Goal: Transaction & Acquisition: Purchase product/service

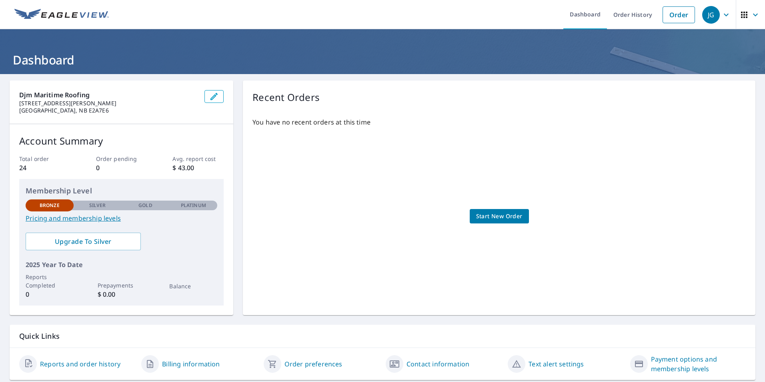
drag, startPoint x: 0, startPoint y: 0, endPoint x: 466, endPoint y: 275, distance: 541.0
drag, startPoint x: 466, startPoint y: 275, endPoint x: 282, endPoint y: 271, distance: 183.8
click at [282, 271] on div "You have no recent orders at this time Start New Order" at bounding box center [500, 208] width 494 height 195
click at [500, 211] on span "Start New Order" at bounding box center [499, 216] width 46 height 10
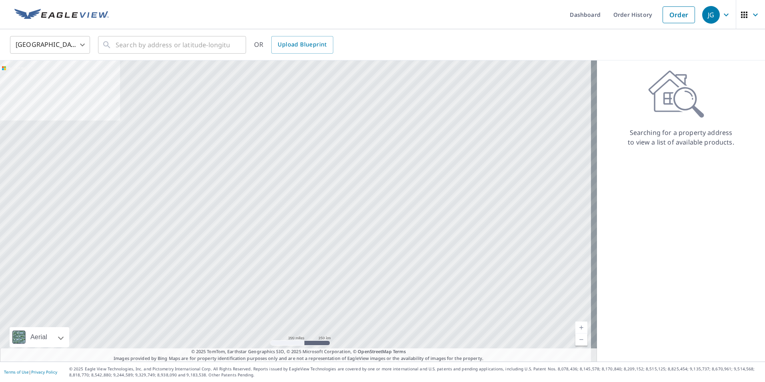
click at [44, 40] on body "JG JG Dashboard Order History Order JG United States US ​ ​ OR Upload Blueprint…" at bounding box center [382, 191] width 765 height 382
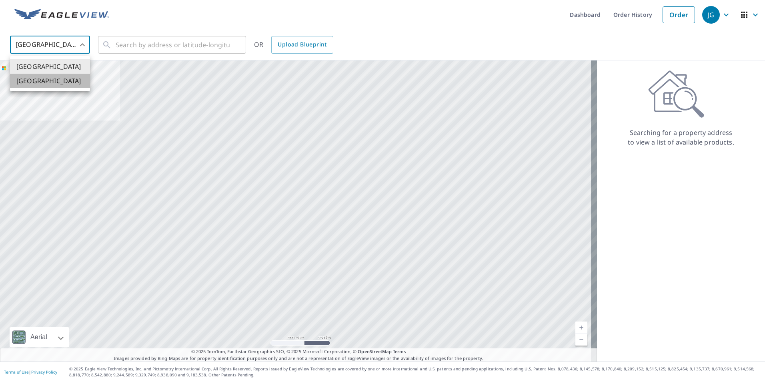
click at [26, 77] on li "[GEOGRAPHIC_DATA]" at bounding box center [50, 81] width 80 height 14
type input "CA"
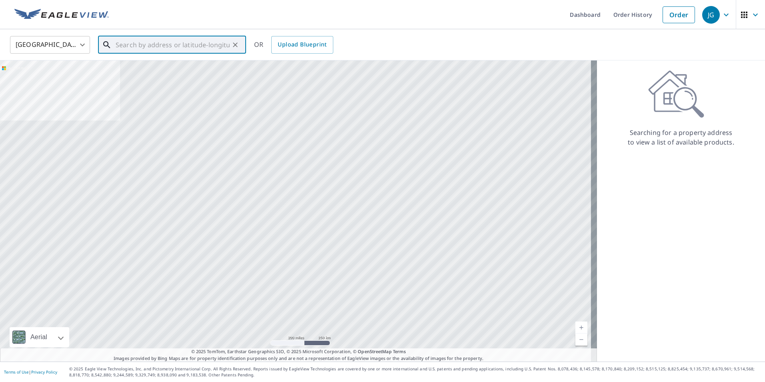
click at [143, 41] on input "text" at bounding box center [173, 45] width 114 height 22
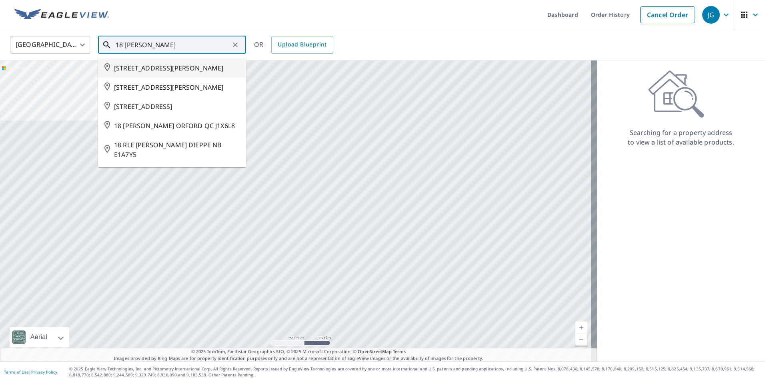
click at [156, 65] on span "[STREET_ADDRESS][PERSON_NAME]" at bounding box center [177, 68] width 126 height 10
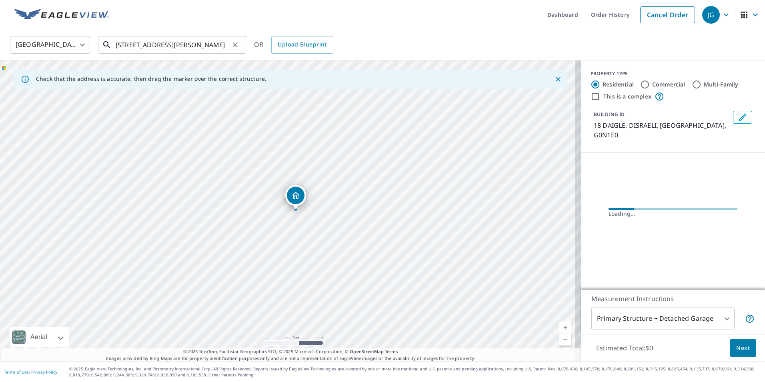
click at [158, 42] on input "[STREET_ADDRESS][PERSON_NAME]" at bounding box center [173, 45] width 114 height 22
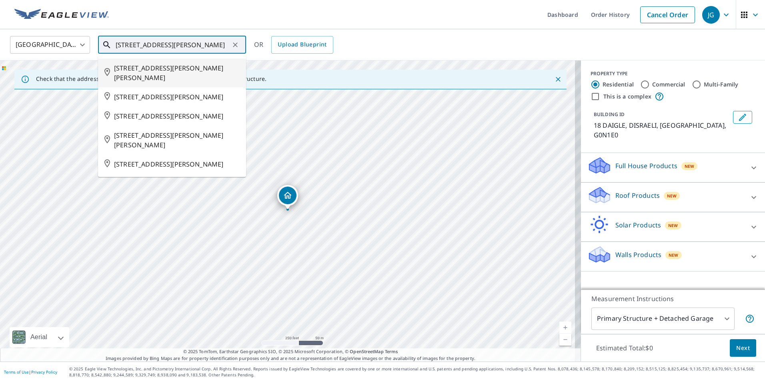
drag, startPoint x: 174, startPoint y: 47, endPoint x: 139, endPoint y: 42, distance: 35.6
click at [139, 42] on input "[STREET_ADDRESS][PERSON_NAME]" at bounding box center [173, 45] width 114 height 22
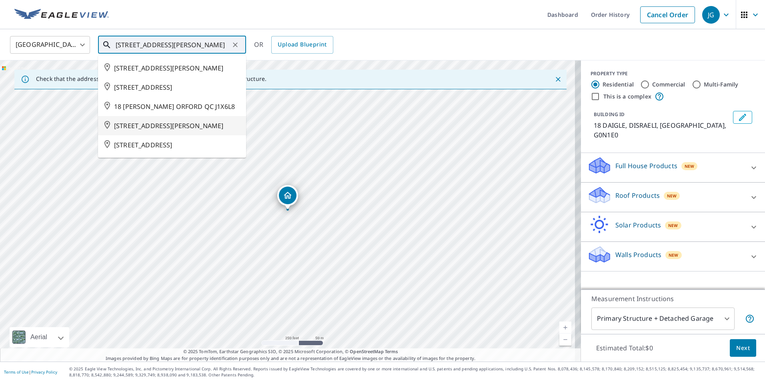
click at [163, 123] on span "[STREET_ADDRESS][PERSON_NAME]" at bounding box center [177, 126] width 126 height 10
type input "[STREET_ADDRESS][PERSON_NAME]"
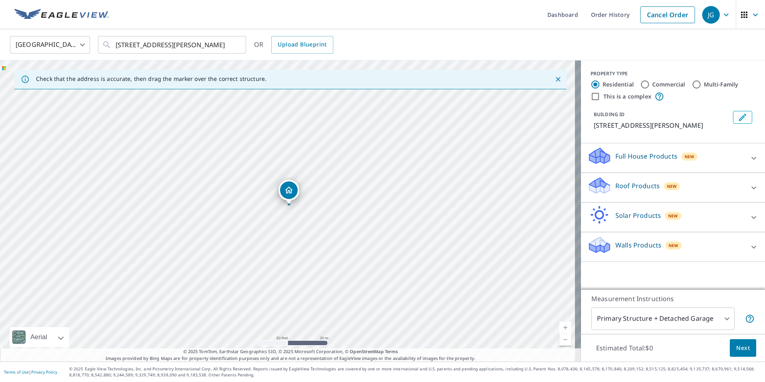
drag, startPoint x: 288, startPoint y: 198, endPoint x: 289, endPoint y: 193, distance: 5.3
click at [637, 156] on p "Full House Products" at bounding box center [647, 156] width 62 height 10
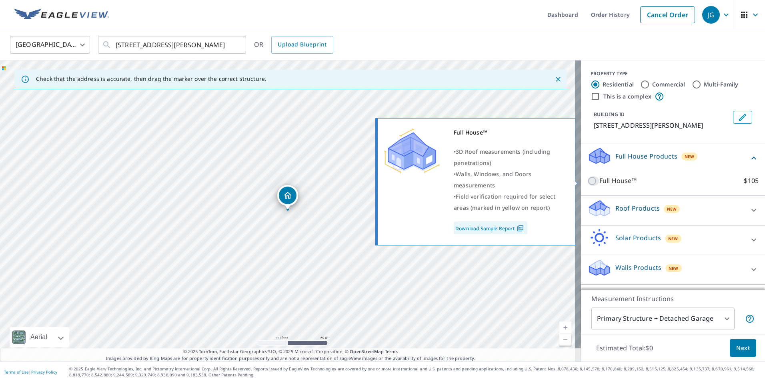
click at [593, 182] on input "Full House™ $105" at bounding box center [594, 181] width 12 height 10
checkbox input "true"
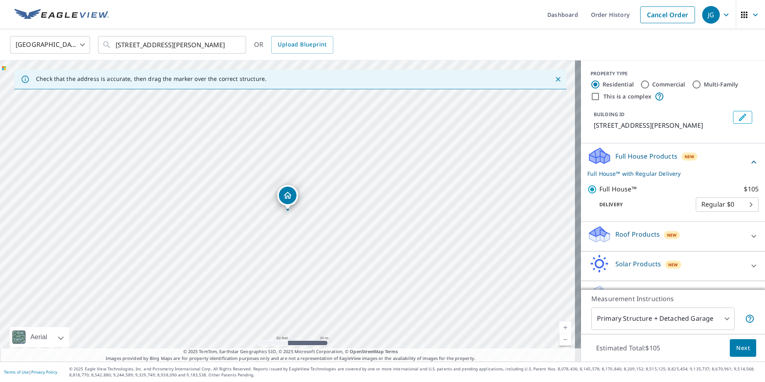
scroll to position [21, 0]
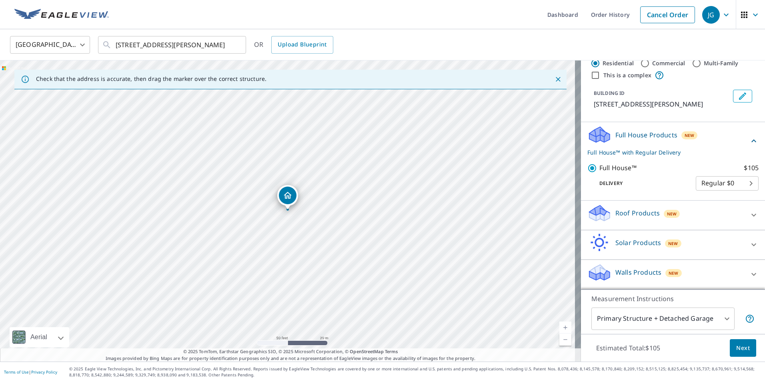
click at [709, 323] on body "JG JG Dashboard Order History Cancel Order JG Canada CA ​ 18 [PERSON_NAME] BATH…" at bounding box center [382, 191] width 765 height 382
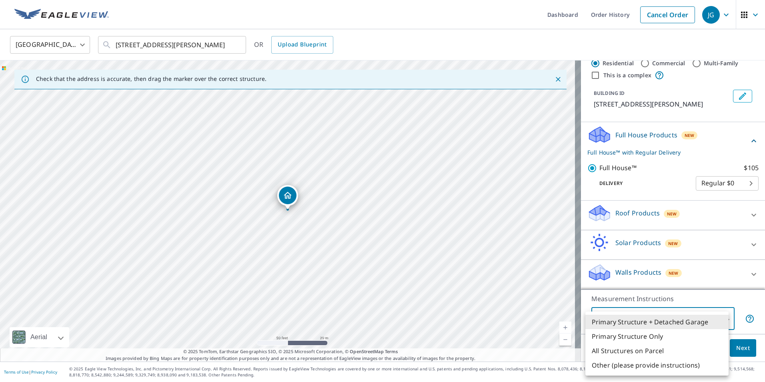
click at [687, 338] on li "Primary Structure Only" at bounding box center [657, 336] width 143 height 14
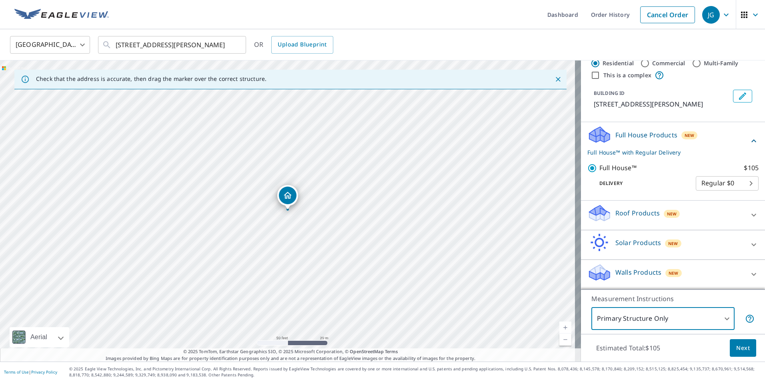
click at [680, 321] on body "JG JG Dashboard Order History Cancel Order JG Canada CA ​ 18 [PERSON_NAME] BATH…" at bounding box center [382, 191] width 765 height 382
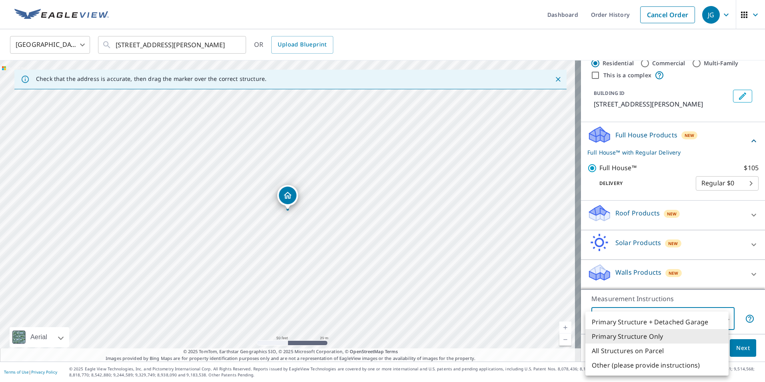
click at [675, 348] on li "All Structures on Parcel" at bounding box center [657, 350] width 143 height 14
type input "3"
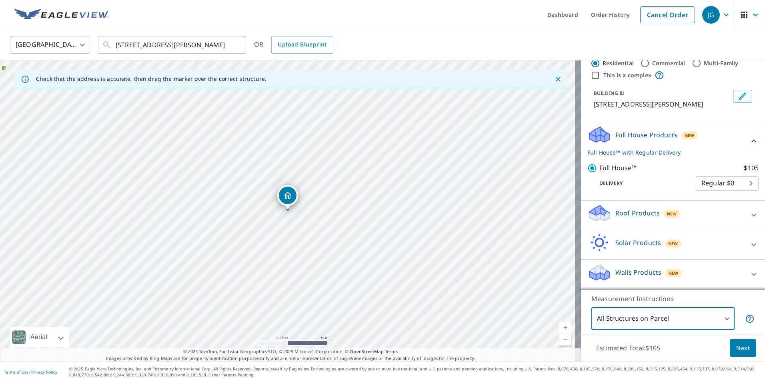
click at [730, 349] on button "Next" at bounding box center [743, 348] width 26 height 18
